Goal: Information Seeking & Learning: Find specific fact

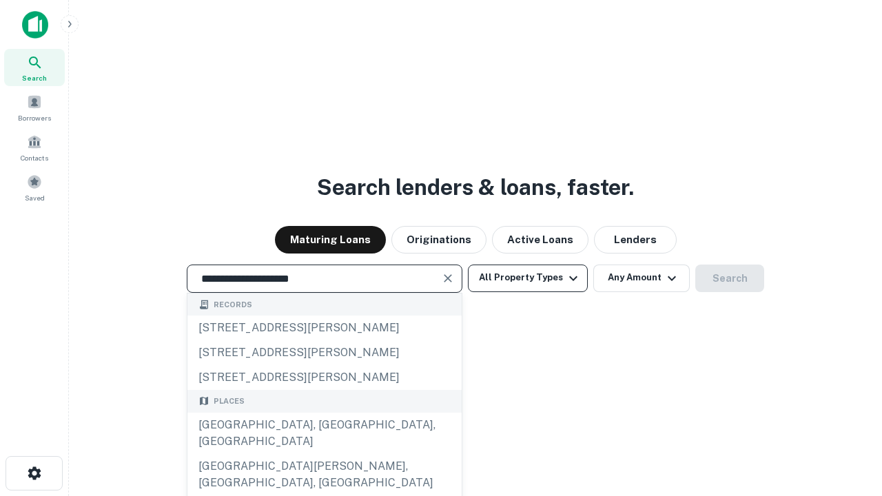
click at [324, 454] on div "Santa Monica, CA, USA" at bounding box center [324, 433] width 274 height 41
type input "**********"
click at [528, 278] on button "All Property Types" at bounding box center [528, 279] width 120 height 28
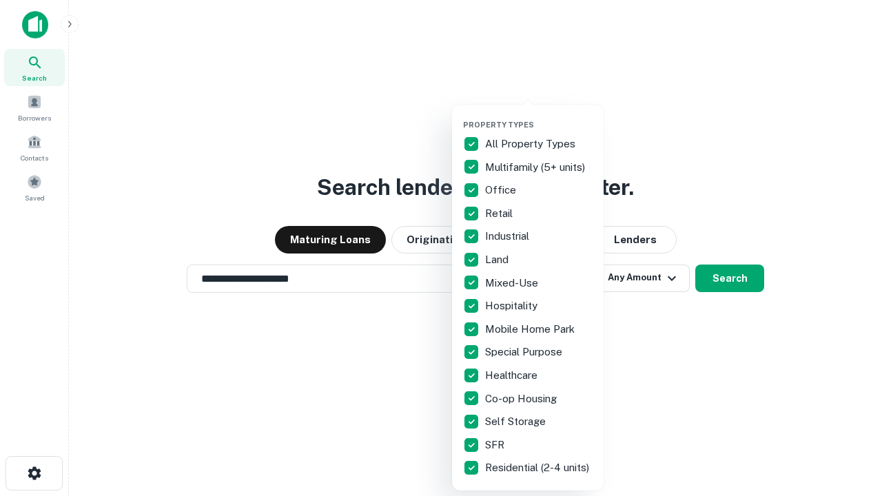
click at [539, 116] on button "button" at bounding box center [539, 116] width 152 height 1
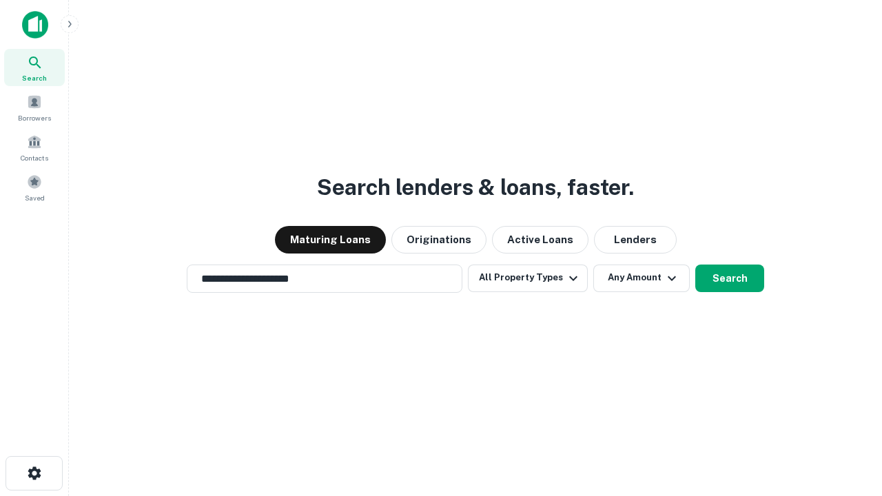
scroll to position [21, 0]
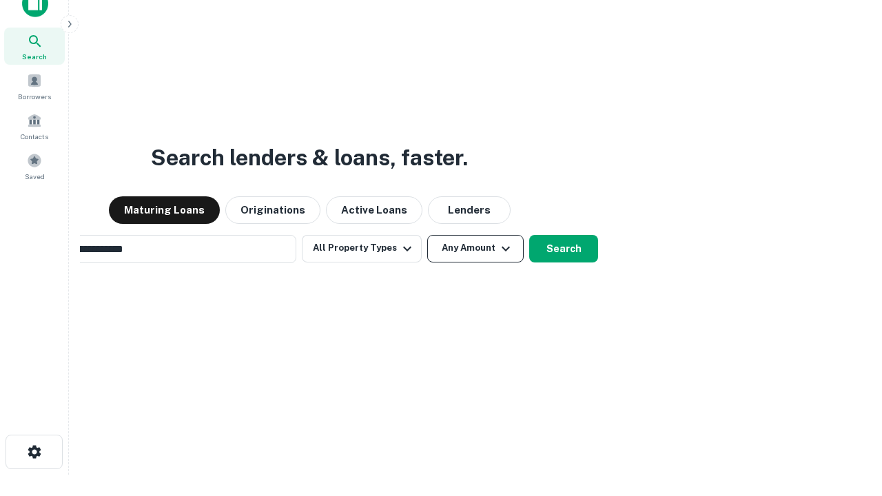
click at [427, 235] on button "Any Amount" at bounding box center [475, 249] width 96 height 28
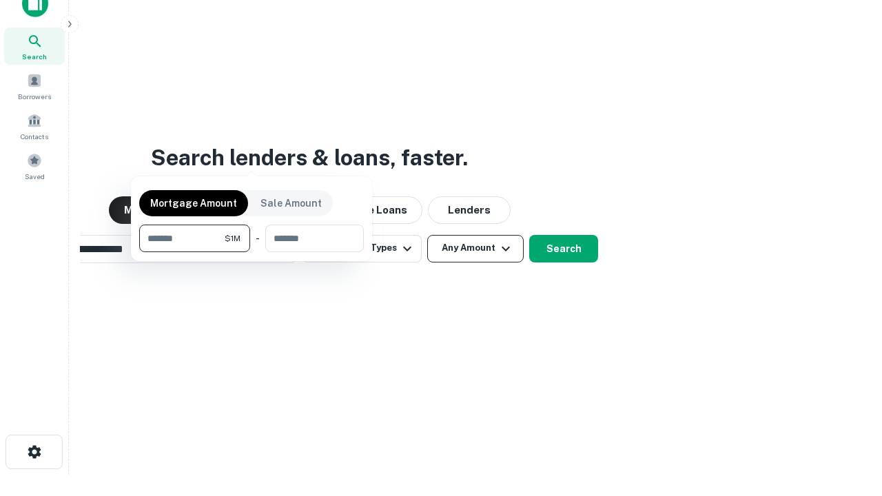
scroll to position [22, 0]
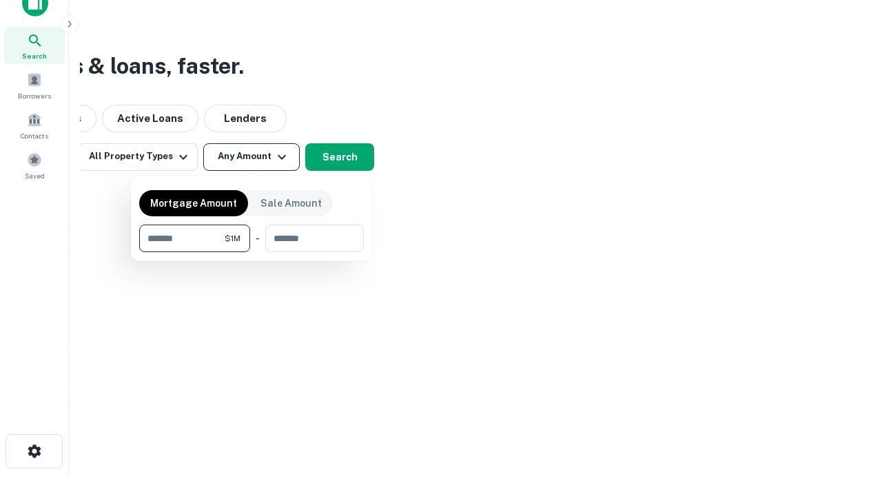
type input "*******"
click at [252, 252] on button "button" at bounding box center [251, 252] width 225 height 1
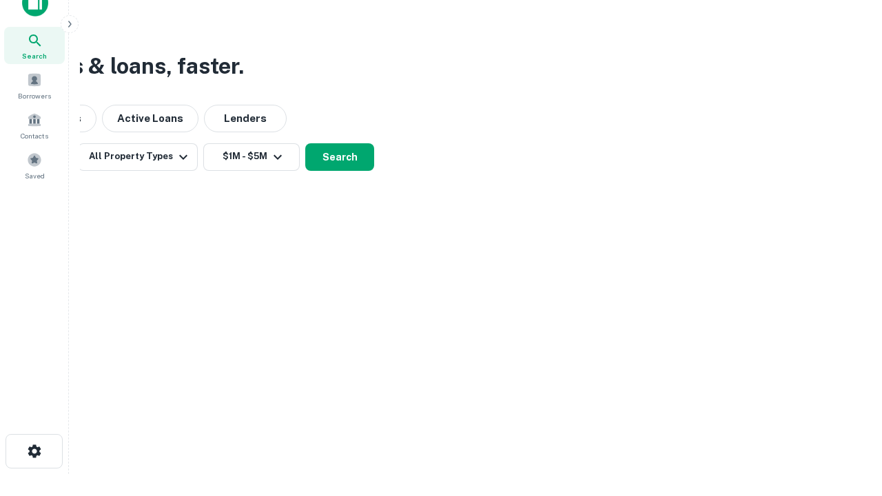
scroll to position [21, 0]
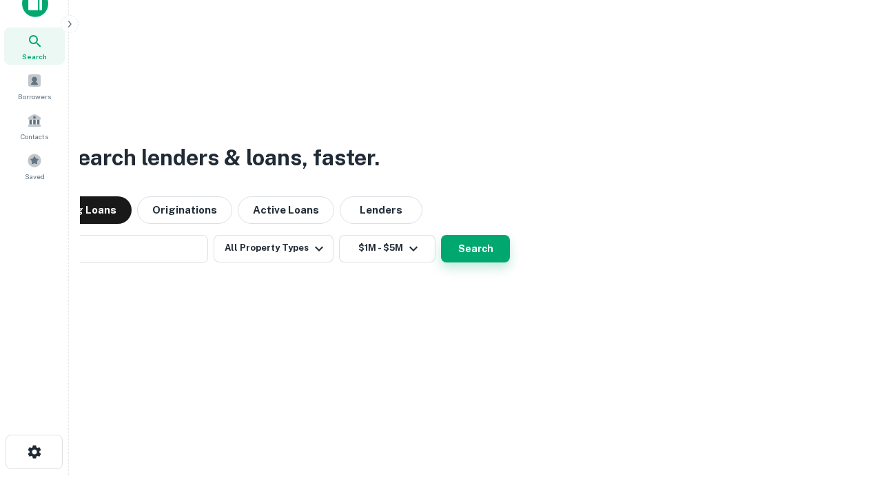
click at [441, 235] on button "Search" at bounding box center [475, 249] width 69 height 28
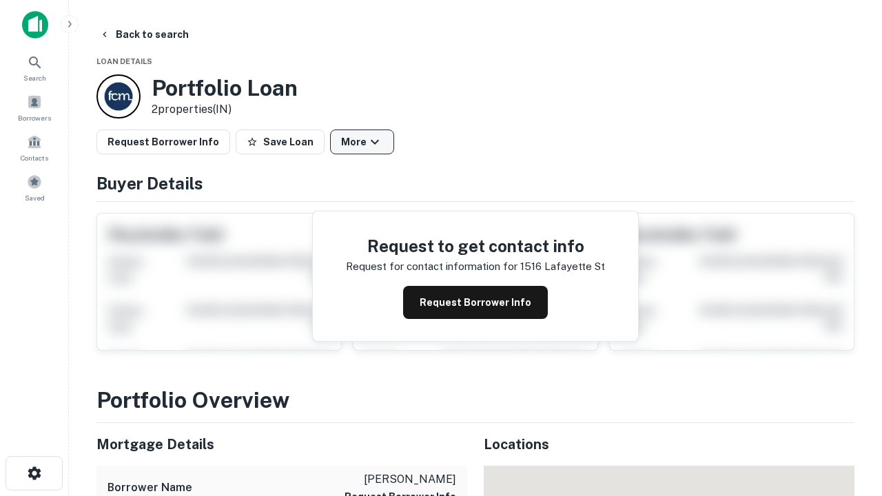
click at [362, 142] on button "More" at bounding box center [362, 142] width 64 height 25
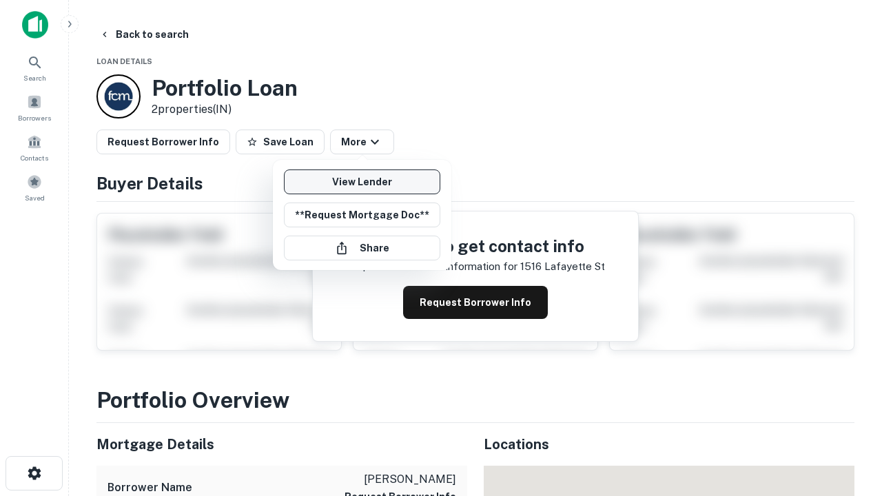
click at [362, 182] on link "View Lender" at bounding box center [362, 182] width 156 height 25
